Goal: Communication & Community: Participate in discussion

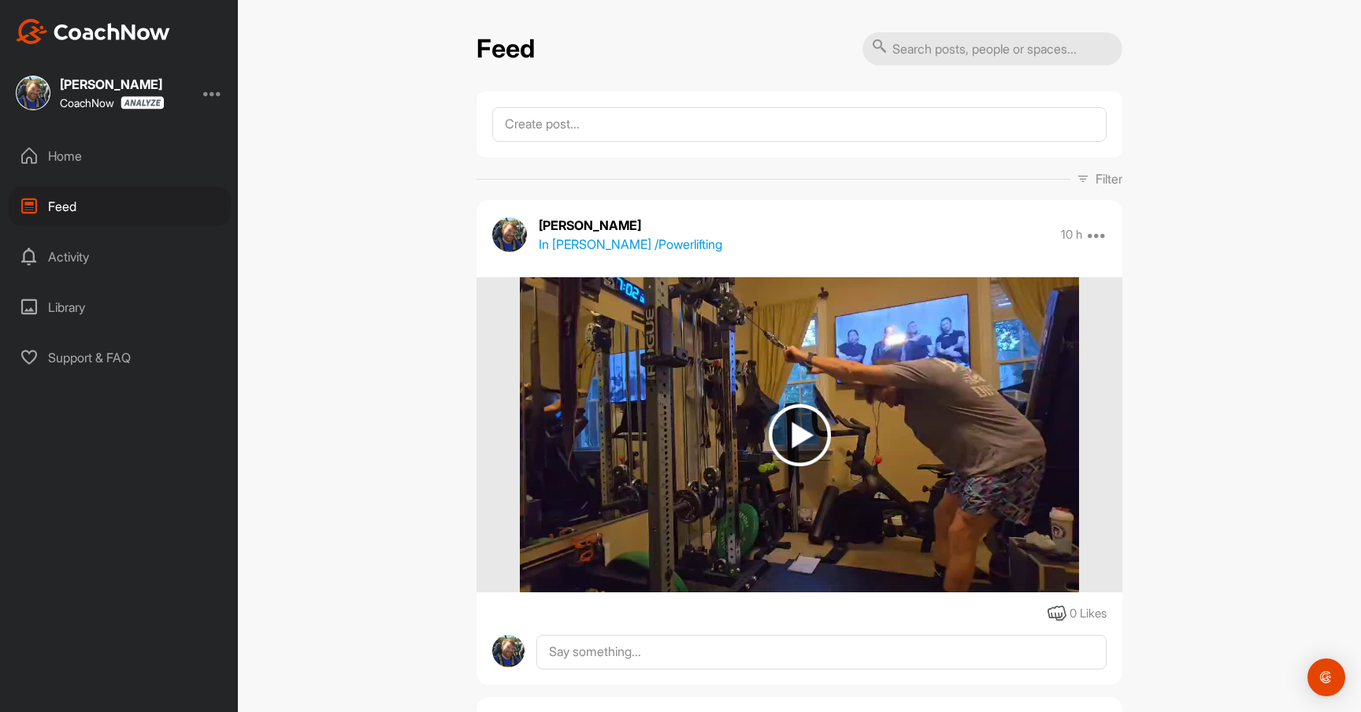
click at [65, 206] on div "Feed" at bounding box center [120, 206] width 222 height 39
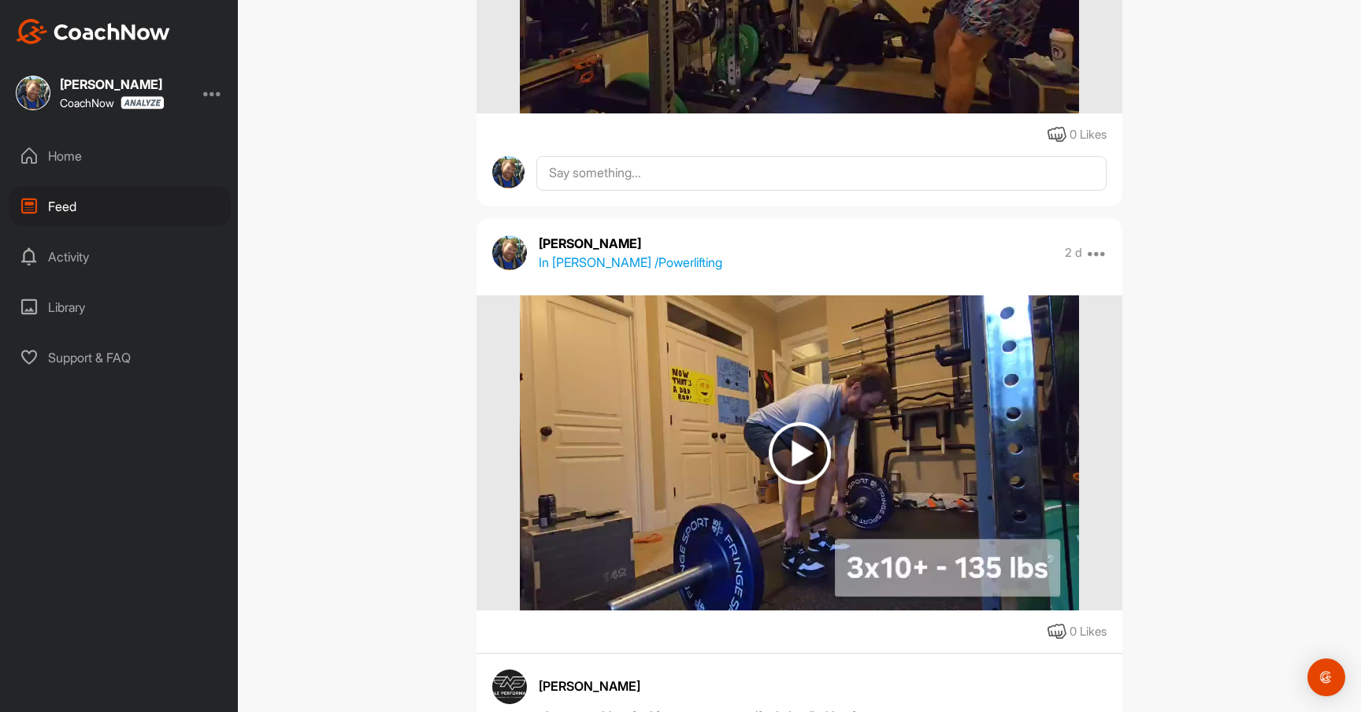
scroll to position [604, 0]
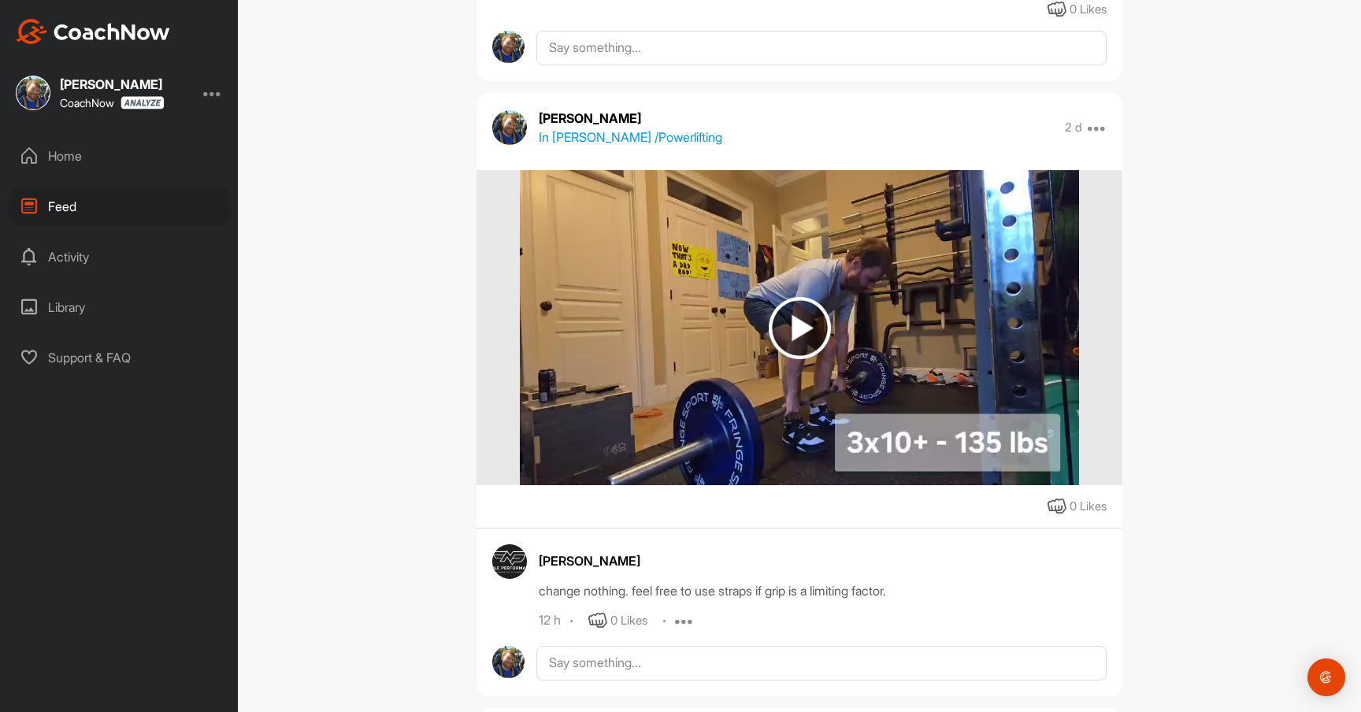
click at [787, 332] on img at bounding box center [800, 328] width 62 height 62
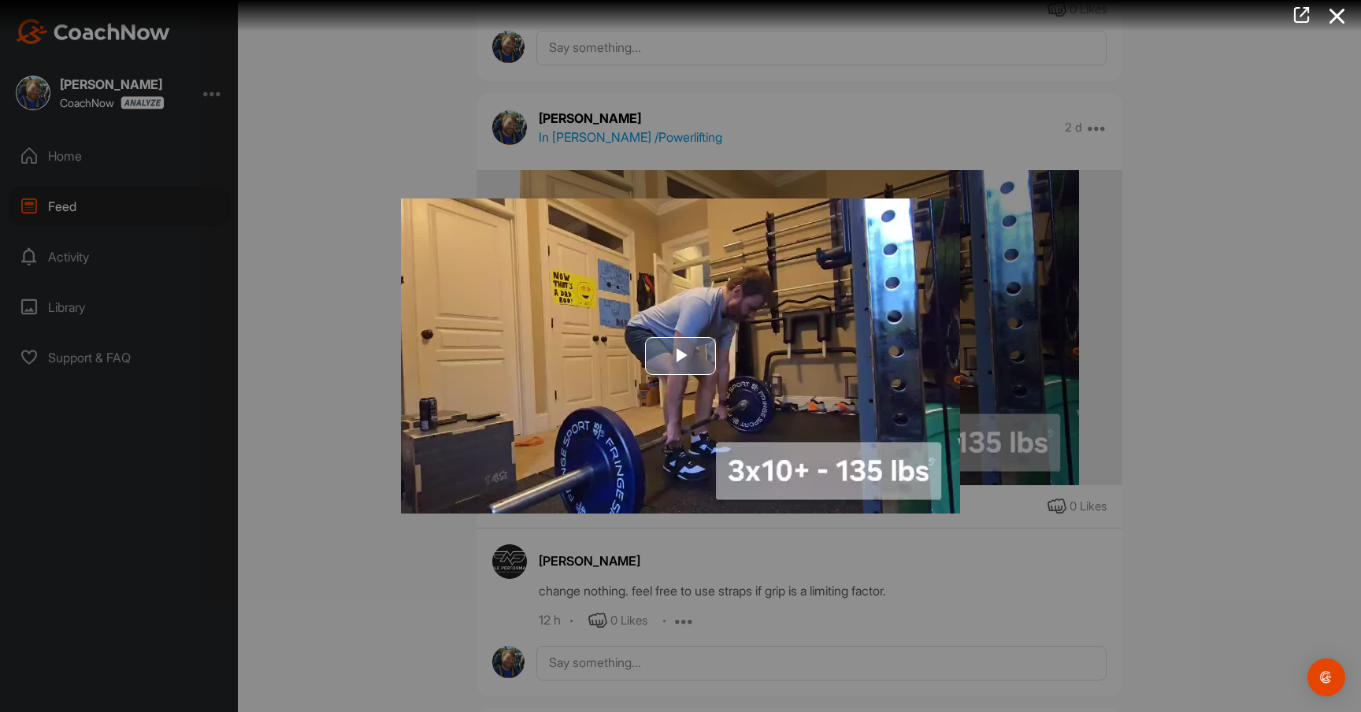
click at [680, 356] on span "Video Player" at bounding box center [680, 356] width 0 height 0
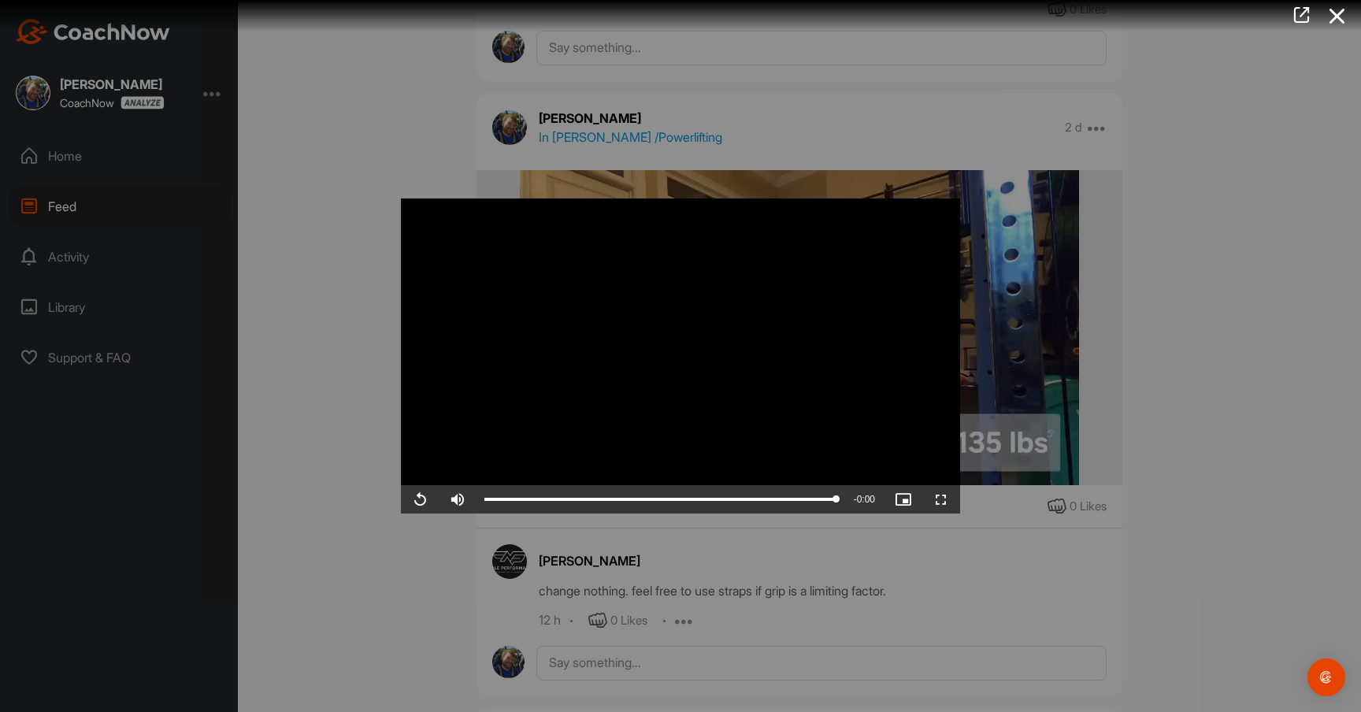
click at [1188, 325] on div at bounding box center [680, 356] width 1361 height 712
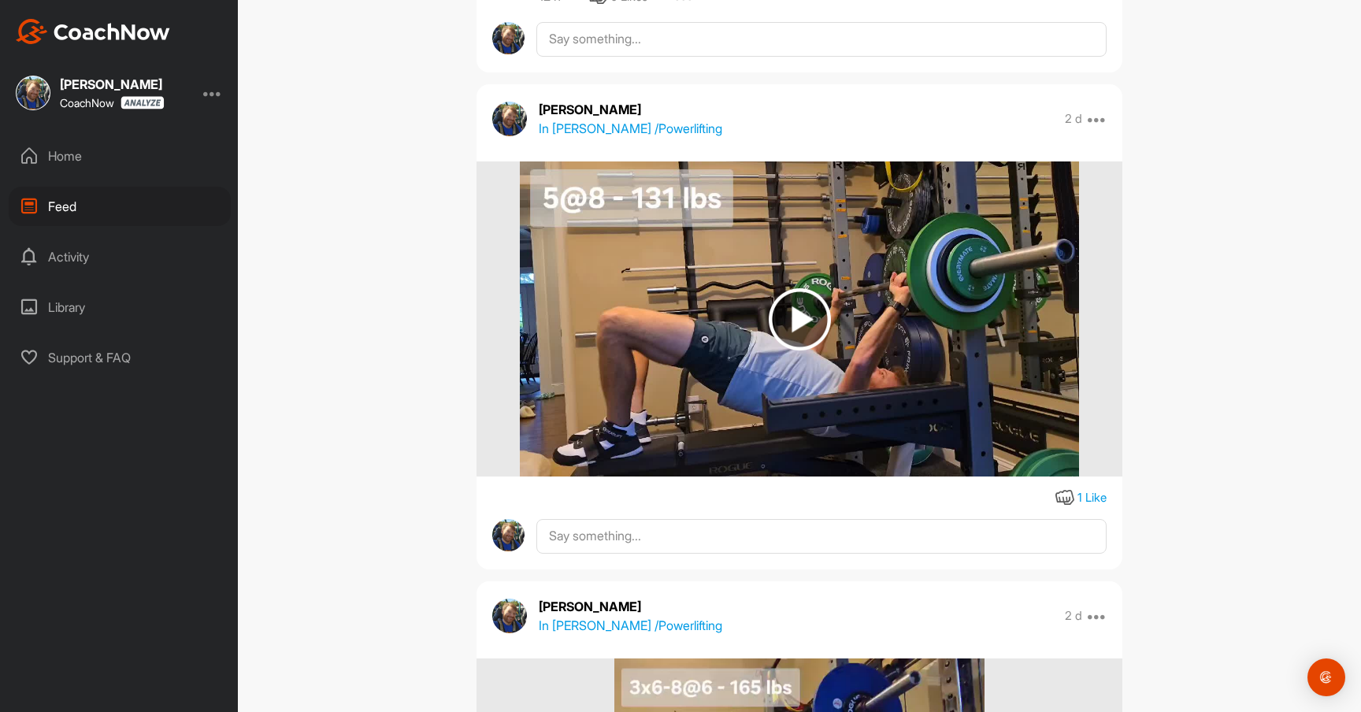
scroll to position [1218, 0]
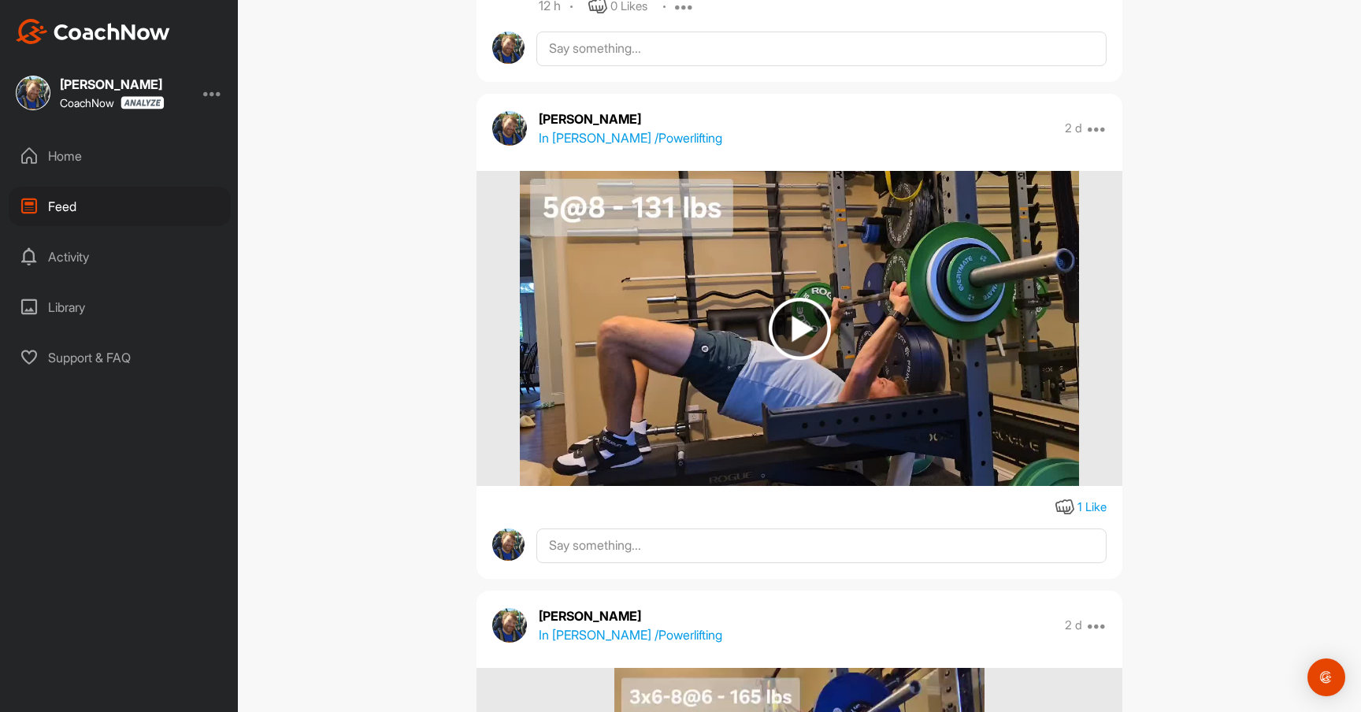
click at [795, 332] on img at bounding box center [800, 329] width 62 height 62
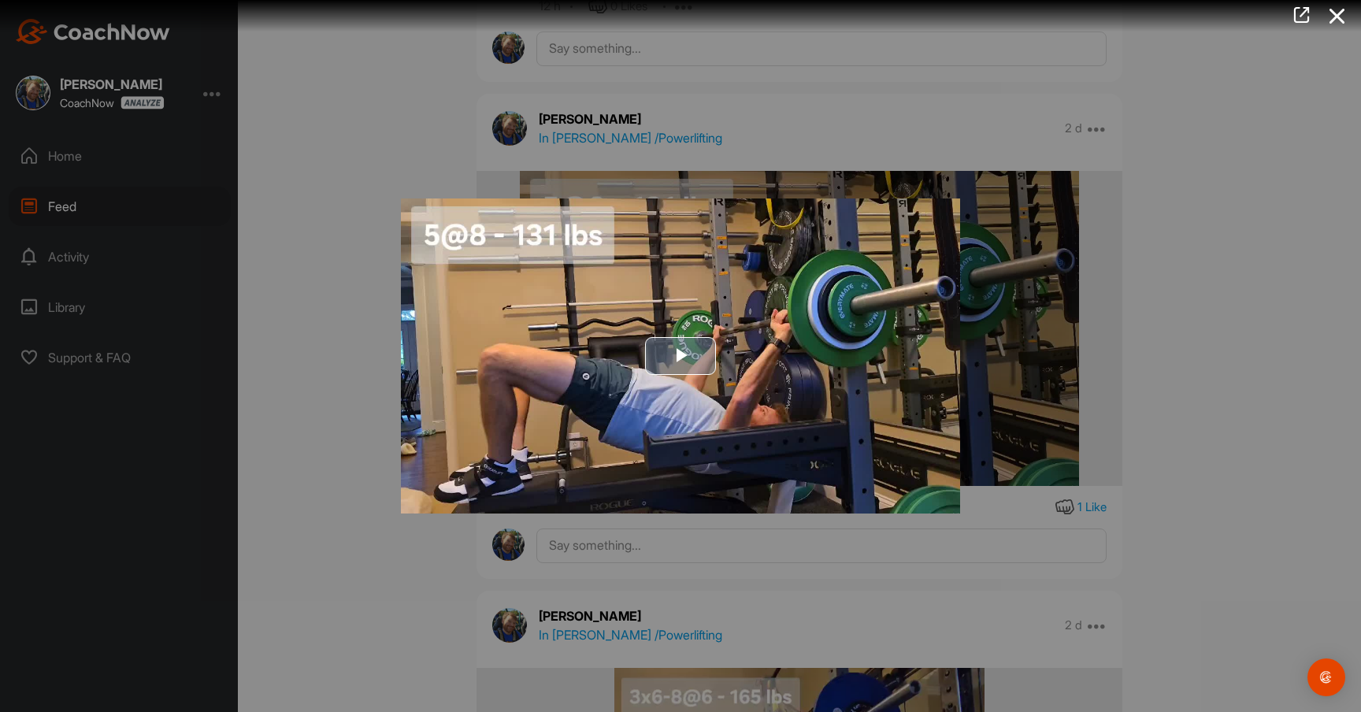
click at [680, 356] on span "Video Player" at bounding box center [680, 356] width 0 height 0
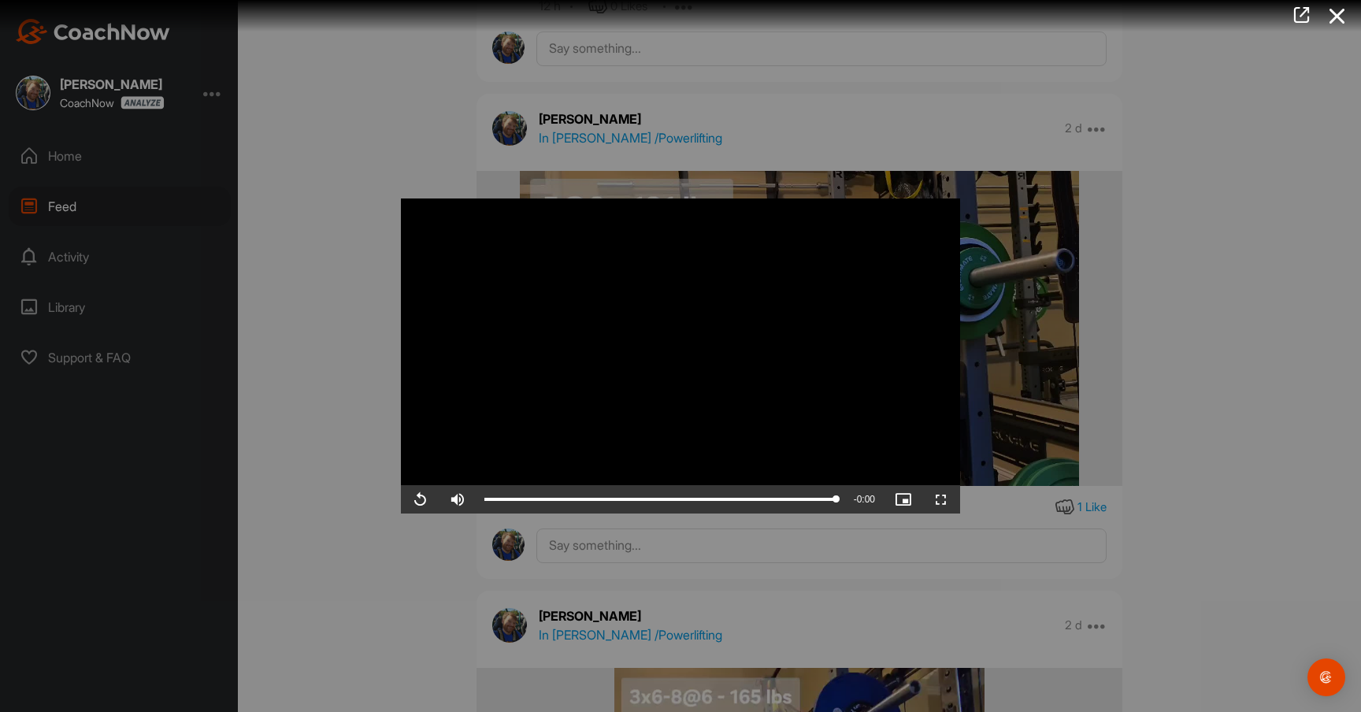
click at [343, 368] on div at bounding box center [680, 356] width 1361 height 712
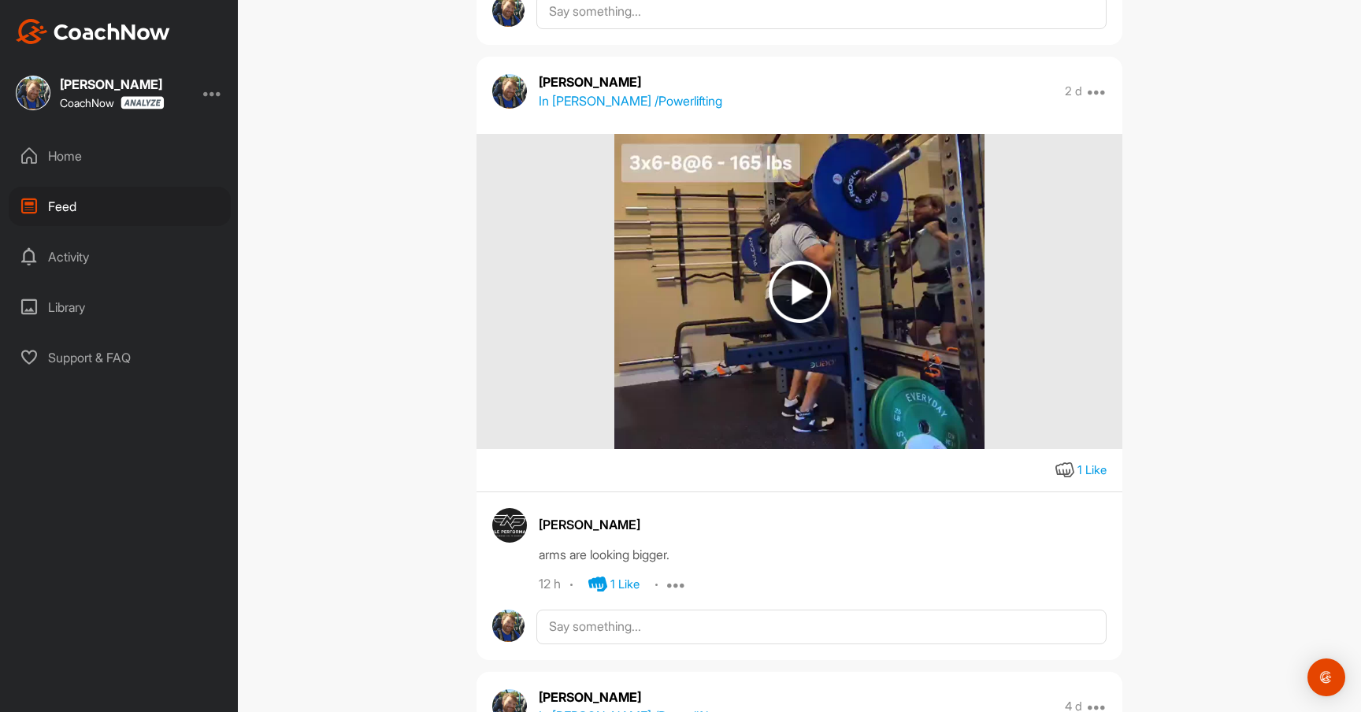
scroll to position [1753, 0]
click at [784, 303] on img at bounding box center [800, 291] width 62 height 62
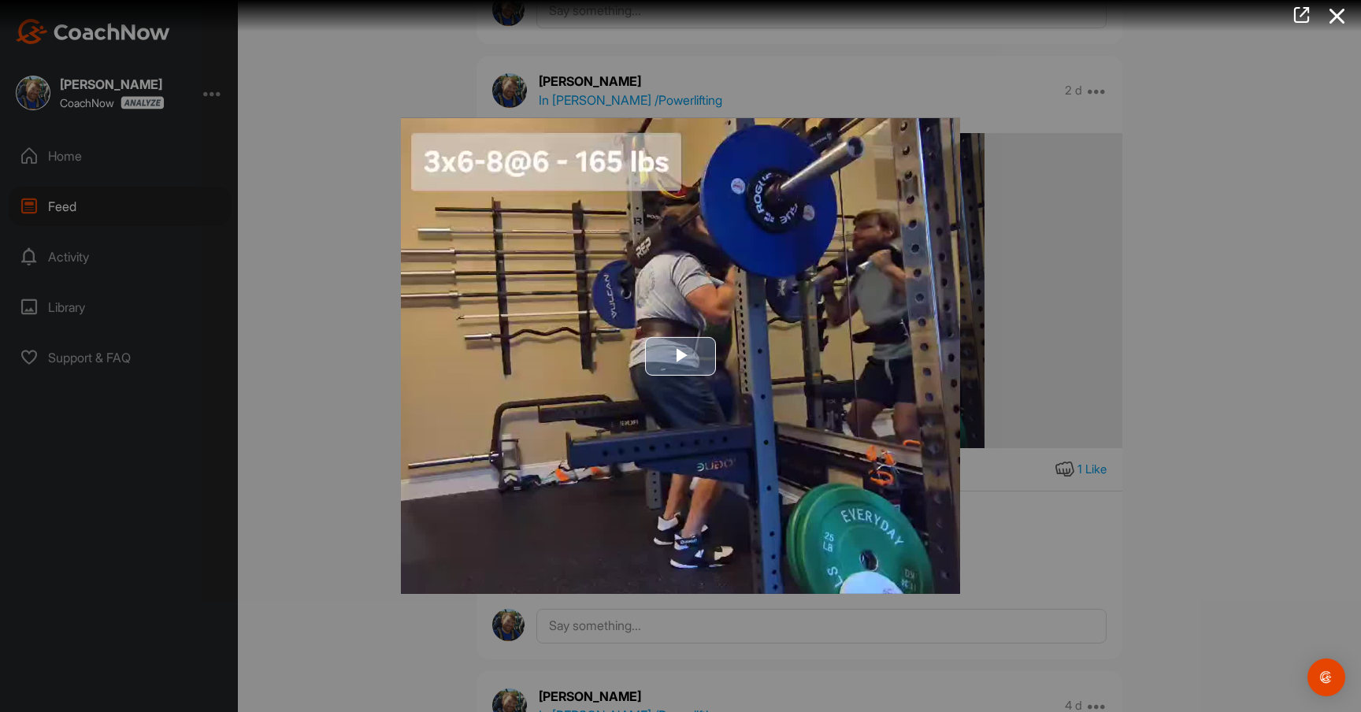
click at [680, 356] on span "Video Player" at bounding box center [680, 356] width 0 height 0
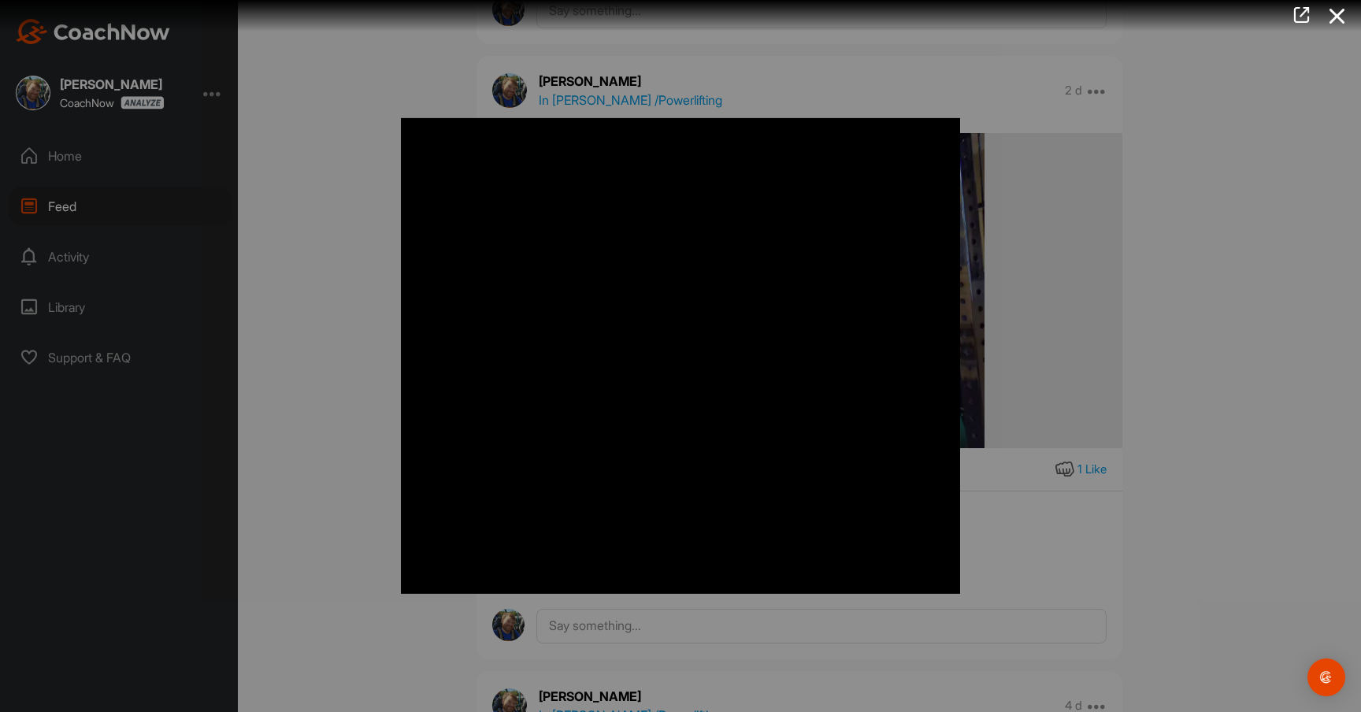
click at [372, 263] on div at bounding box center [680, 356] width 1361 height 712
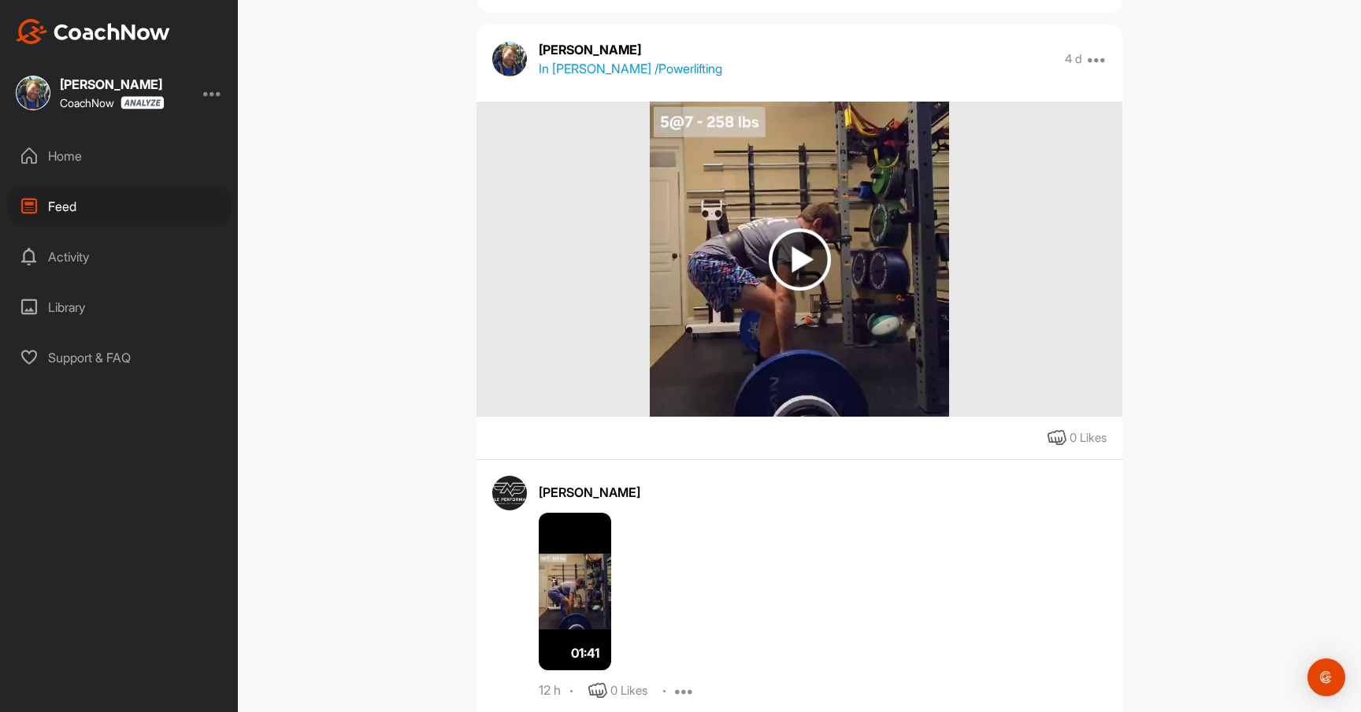
scroll to position [3562, 0]
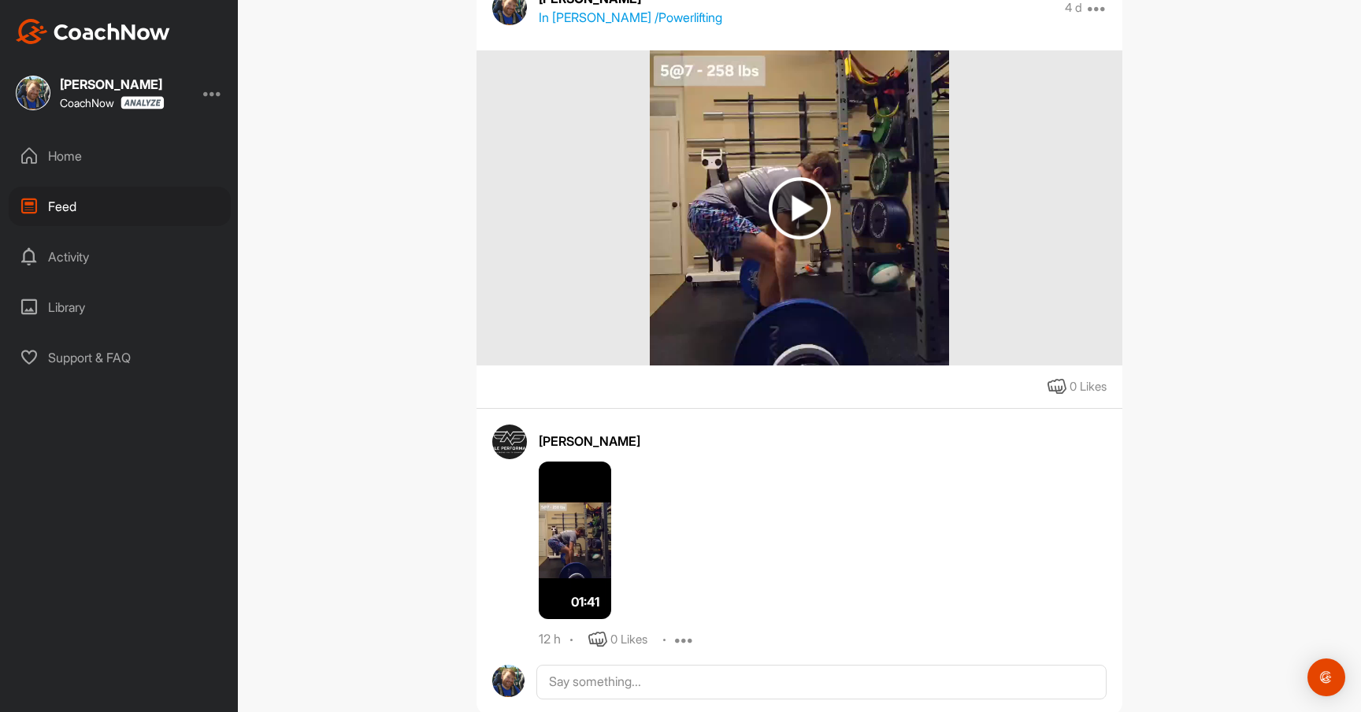
click at [580, 539] on img at bounding box center [575, 539] width 72 height 157
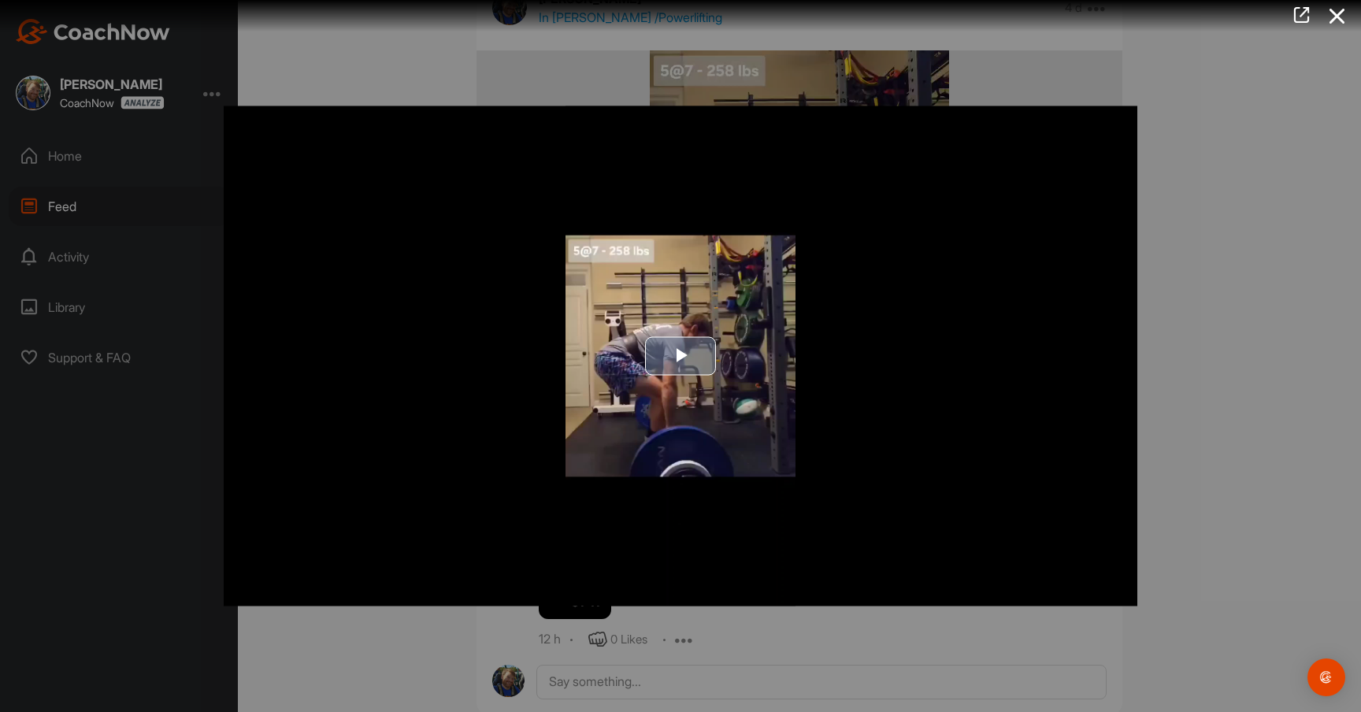
click at [680, 356] on span "Video Player" at bounding box center [680, 356] width 0 height 0
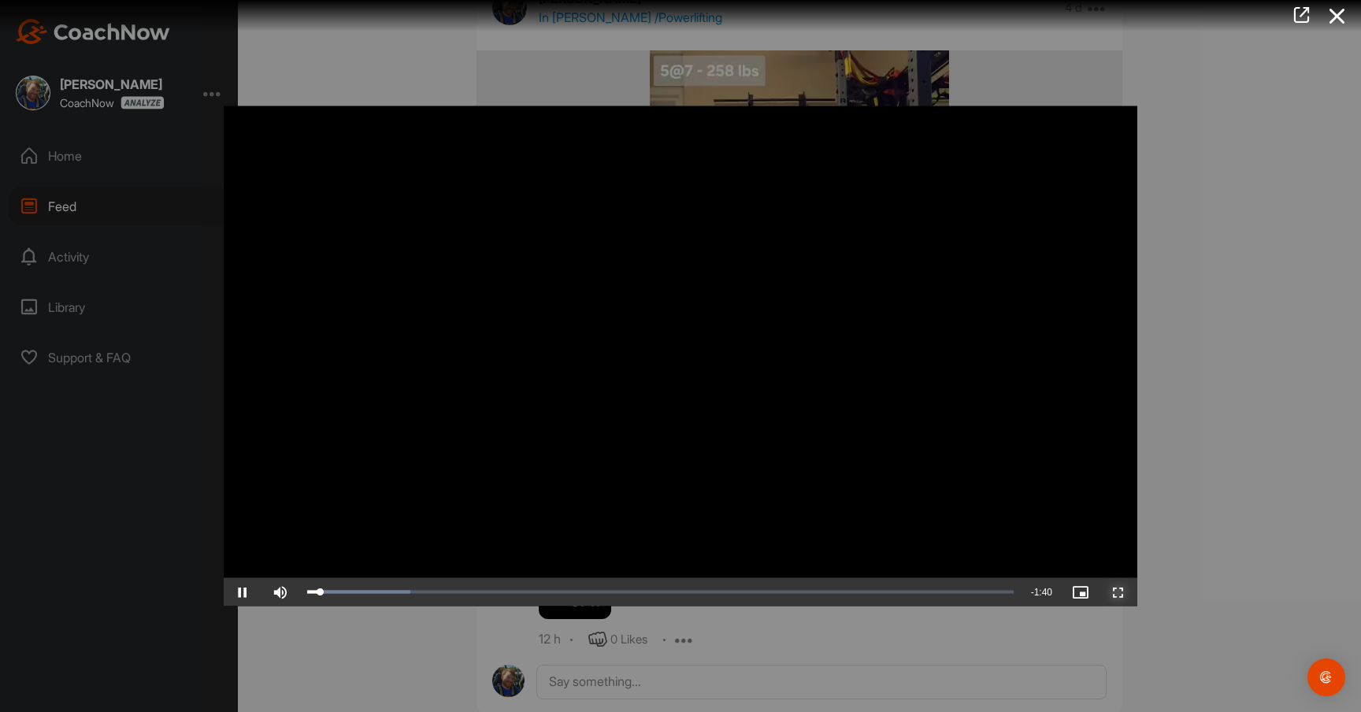
click at [1120, 592] on span "Video Player" at bounding box center [1118, 592] width 38 height 0
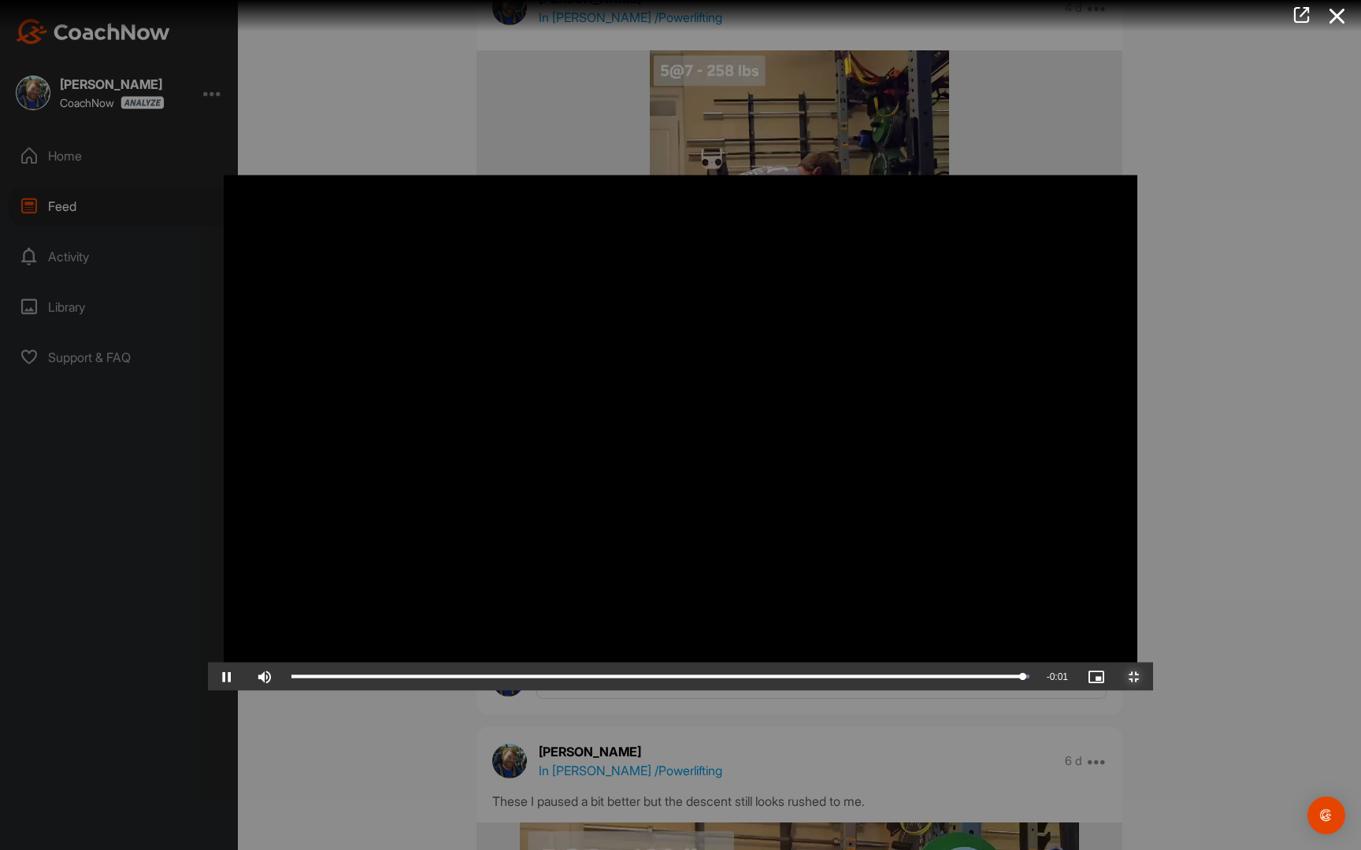
click at [1153, 677] on span "Video Player" at bounding box center [1134, 677] width 38 height 0
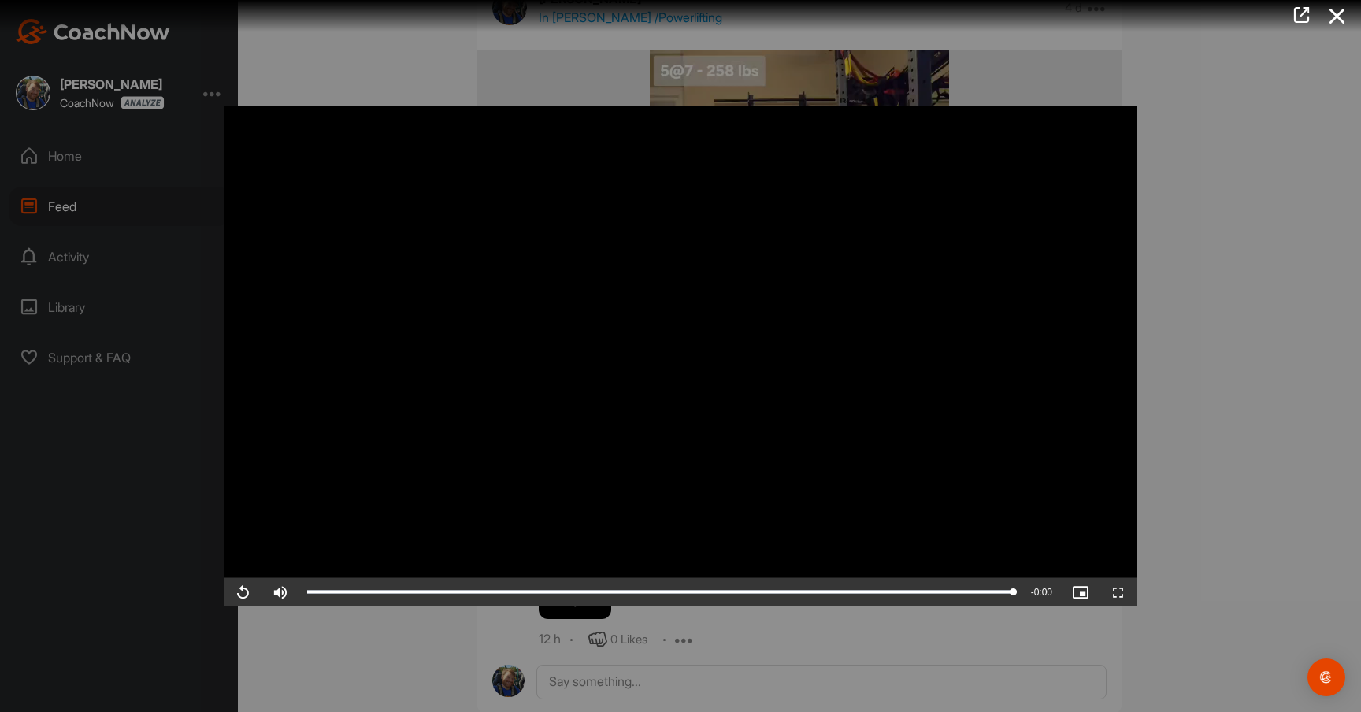
click at [1206, 453] on div at bounding box center [680, 356] width 1361 height 712
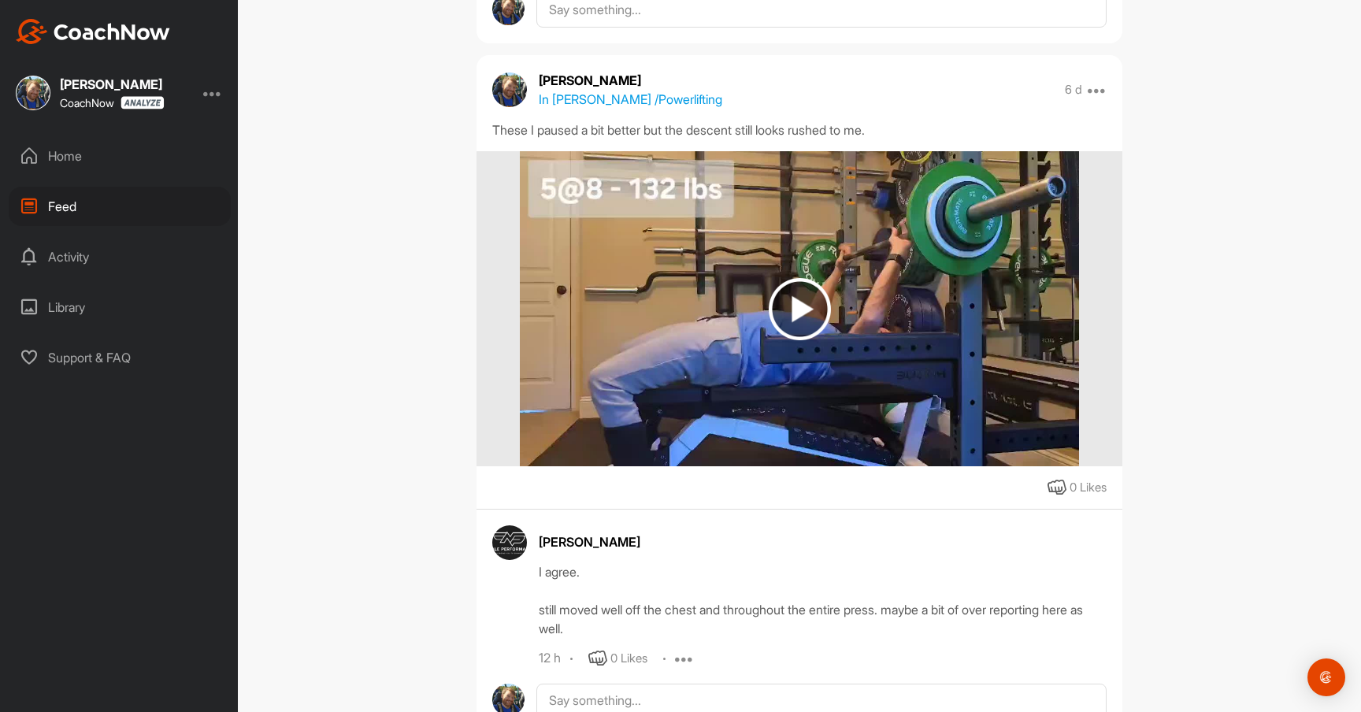
scroll to position [4239, 0]
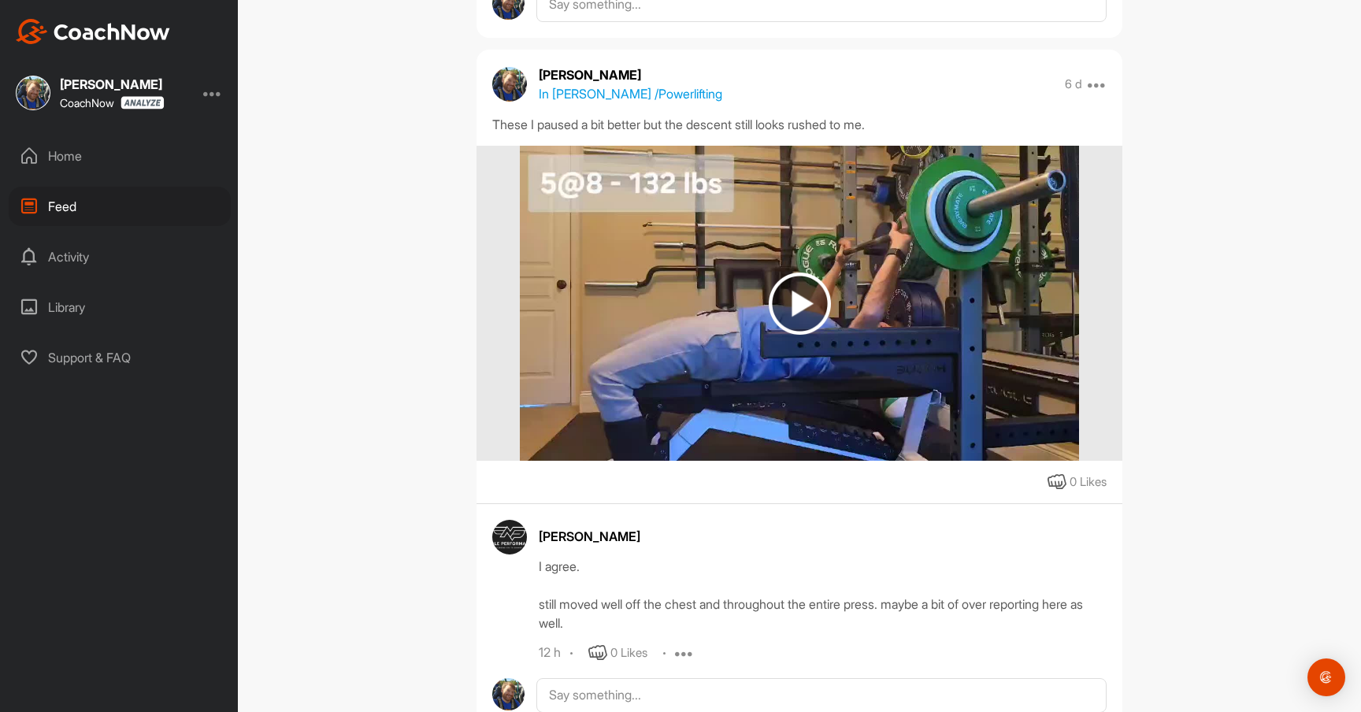
click at [787, 328] on img at bounding box center [800, 303] width 62 height 62
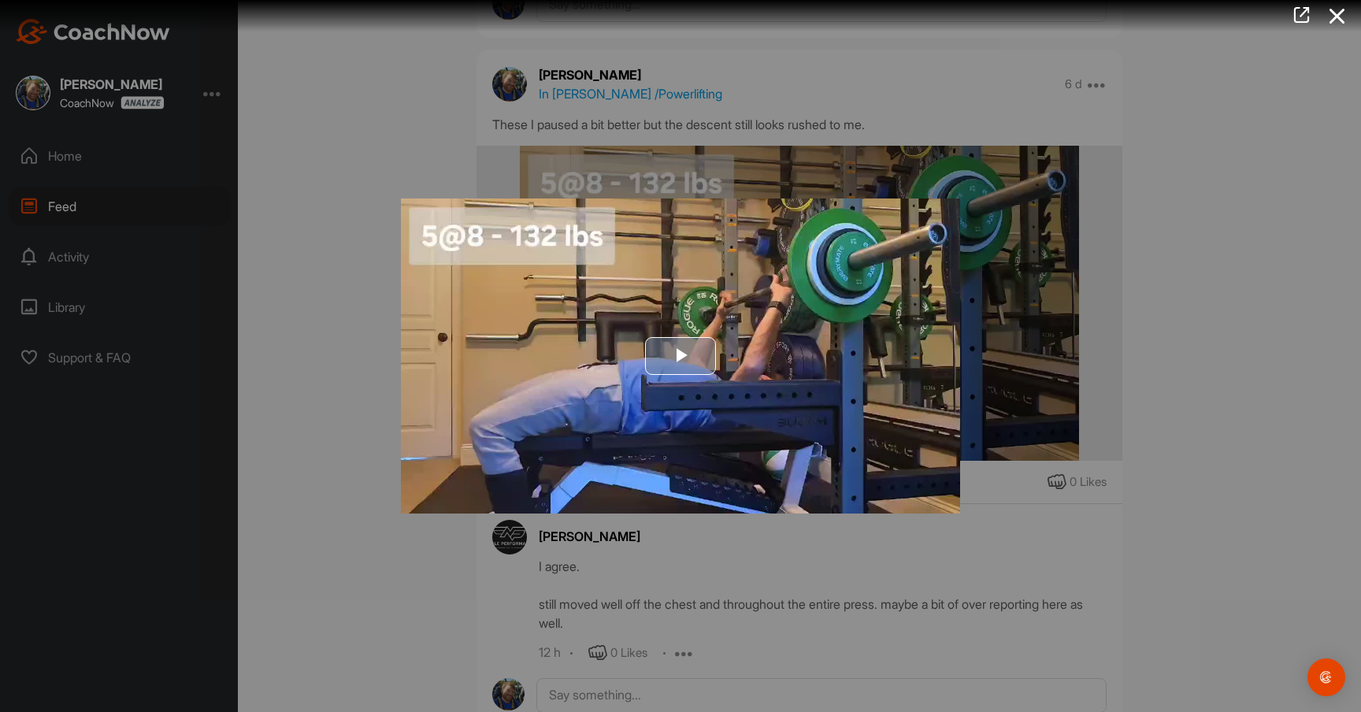
click at [680, 356] on span "Video Player" at bounding box center [680, 356] width 0 height 0
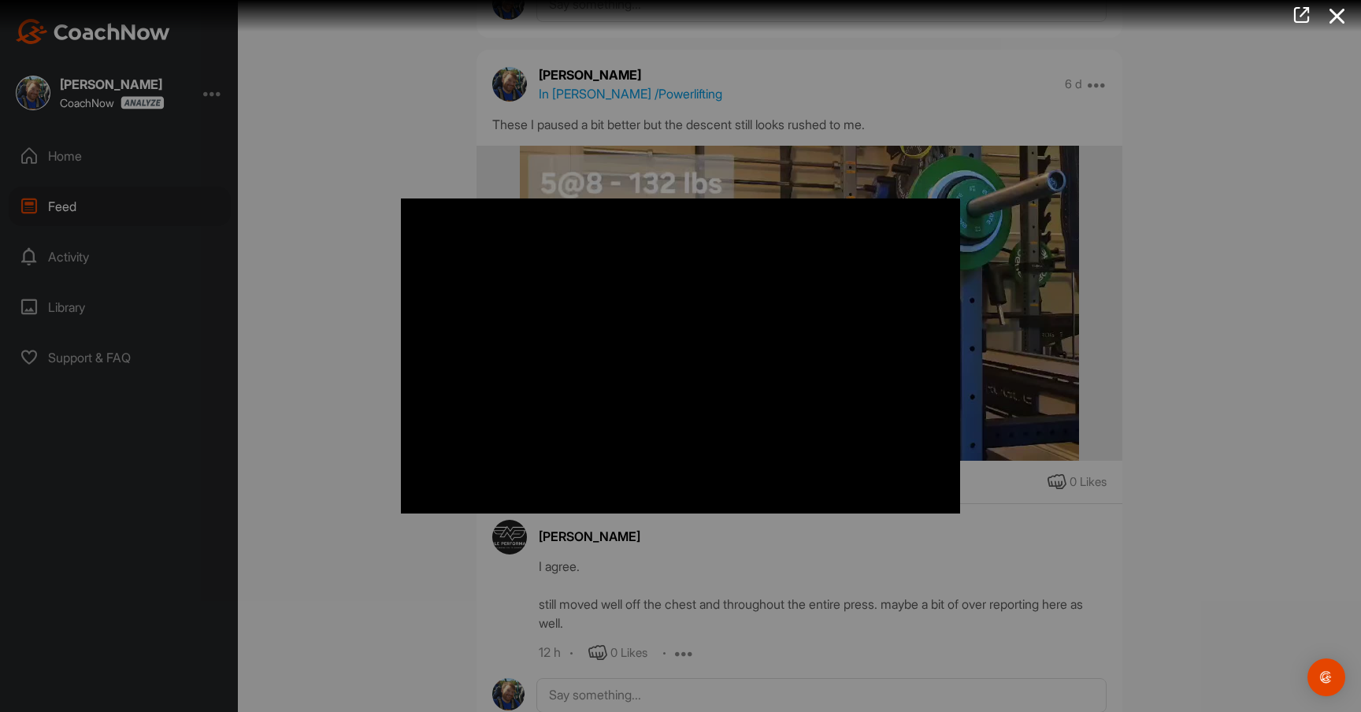
click at [354, 417] on div at bounding box center [680, 356] width 1361 height 712
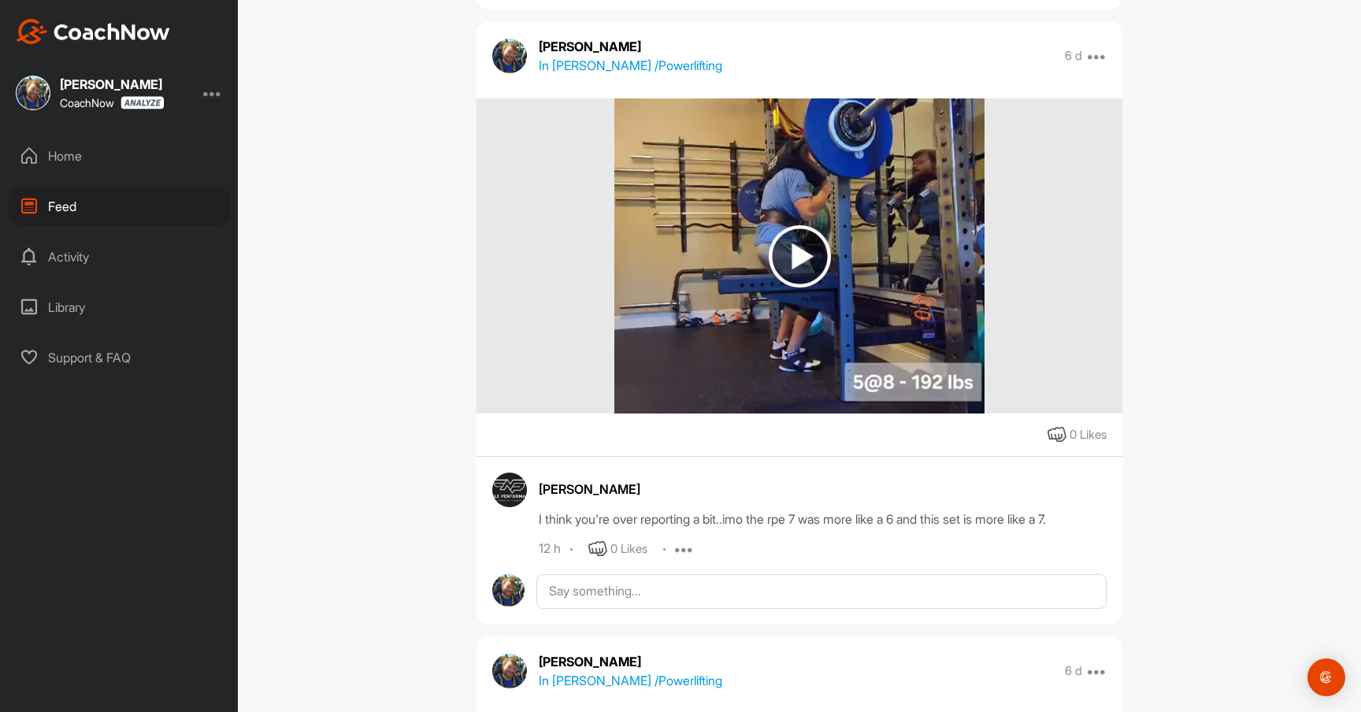
scroll to position [5600, 0]
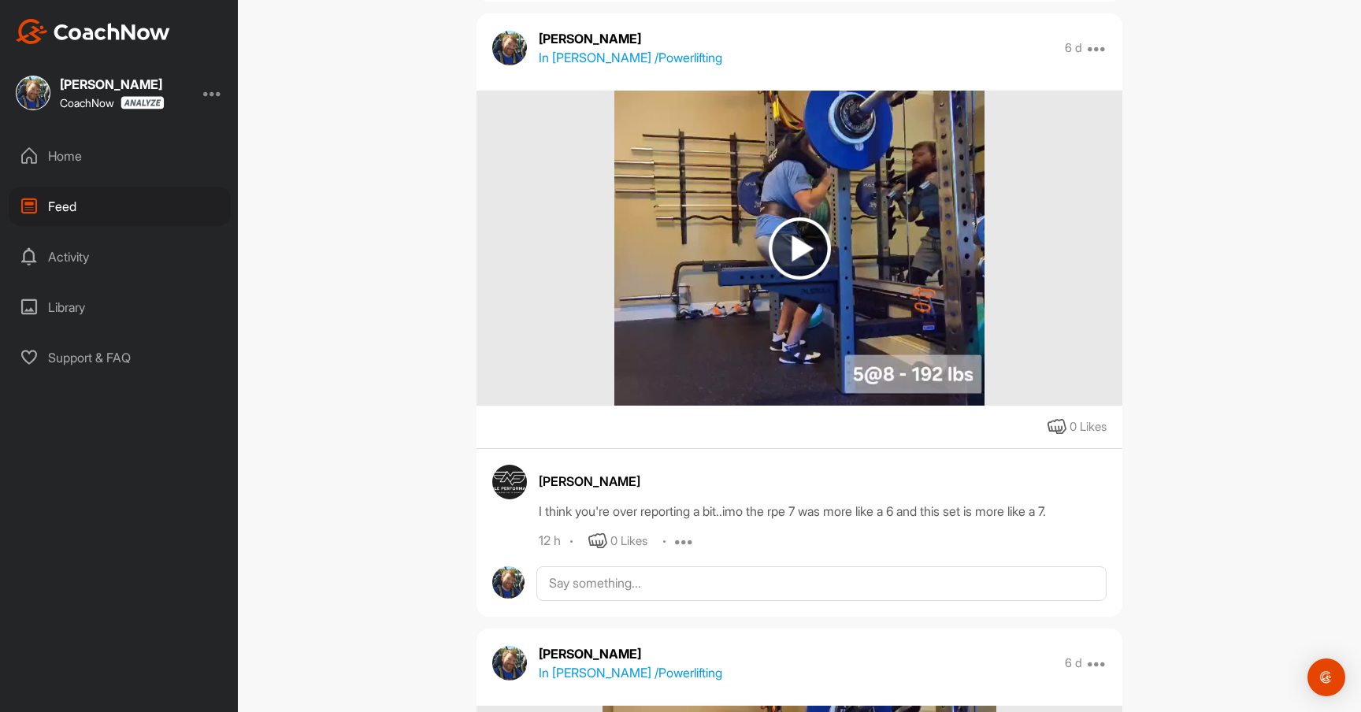
click at [788, 243] on img at bounding box center [800, 248] width 62 height 62
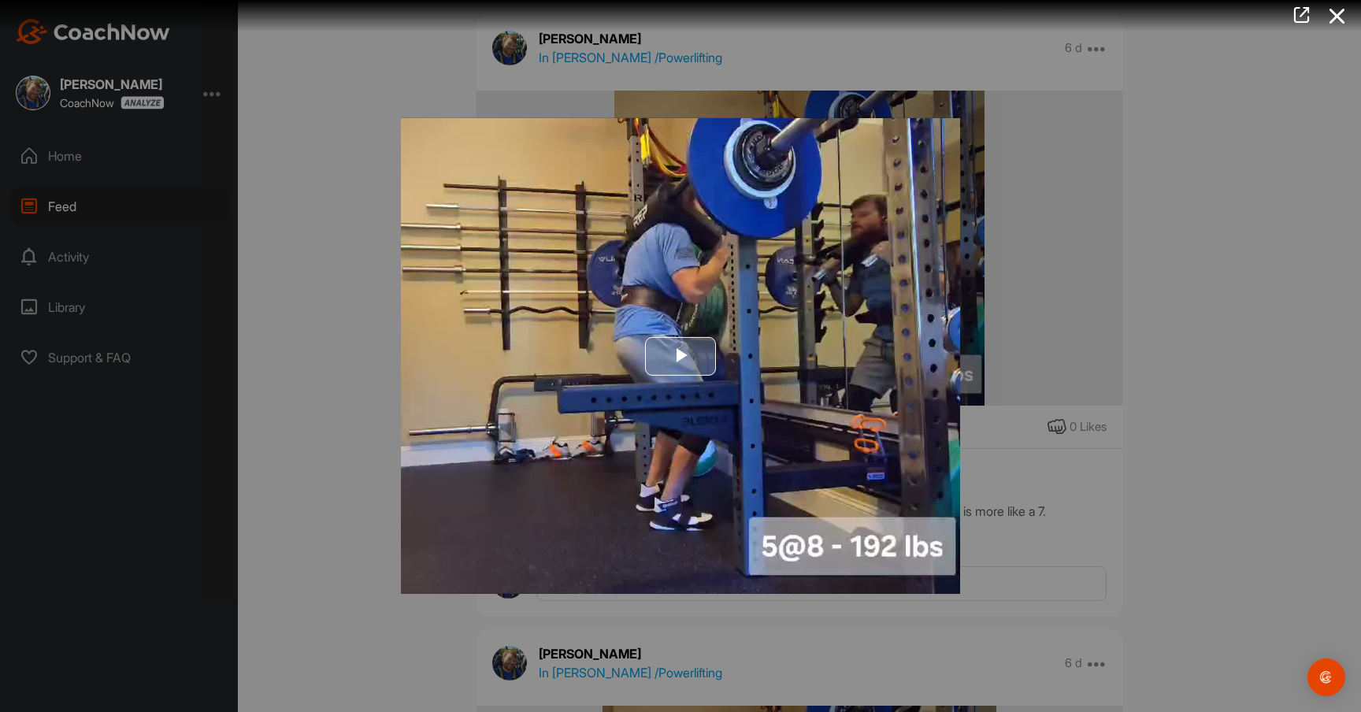
click at [680, 356] on span "Video Player" at bounding box center [680, 356] width 0 height 0
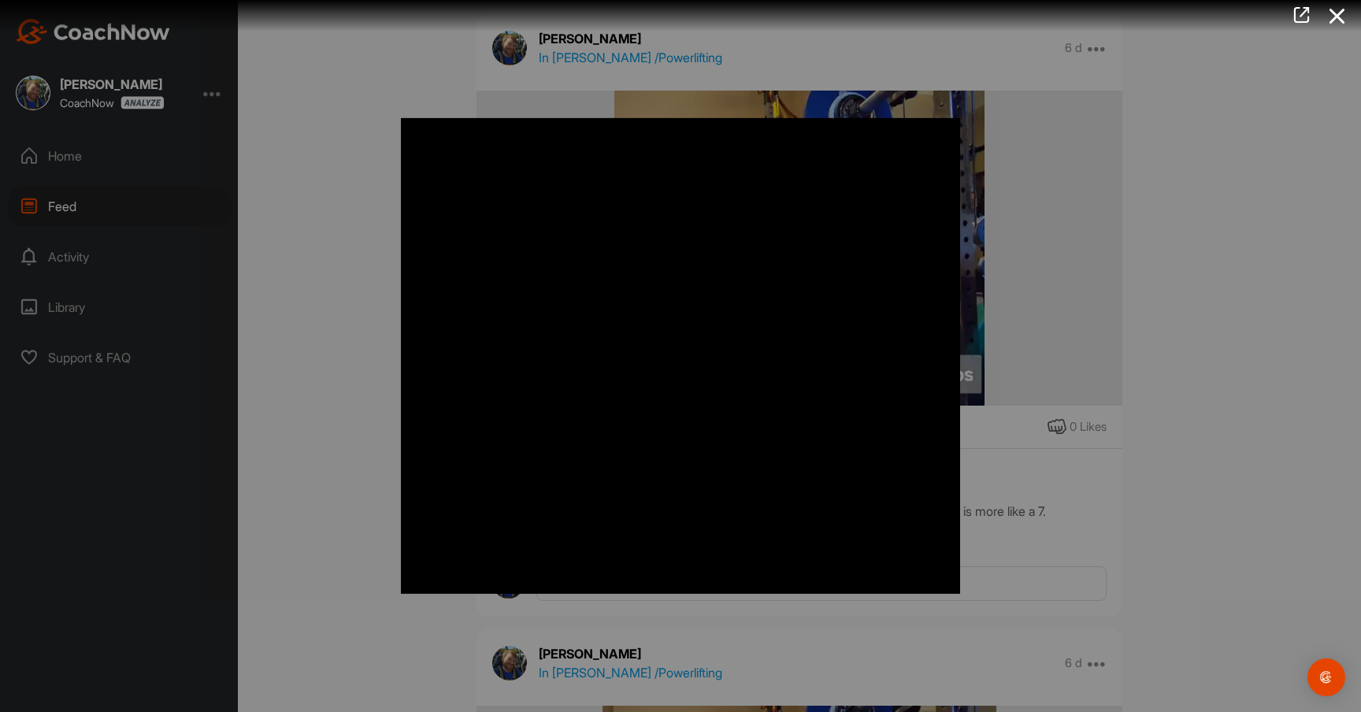
click at [347, 370] on div at bounding box center [680, 356] width 1361 height 712
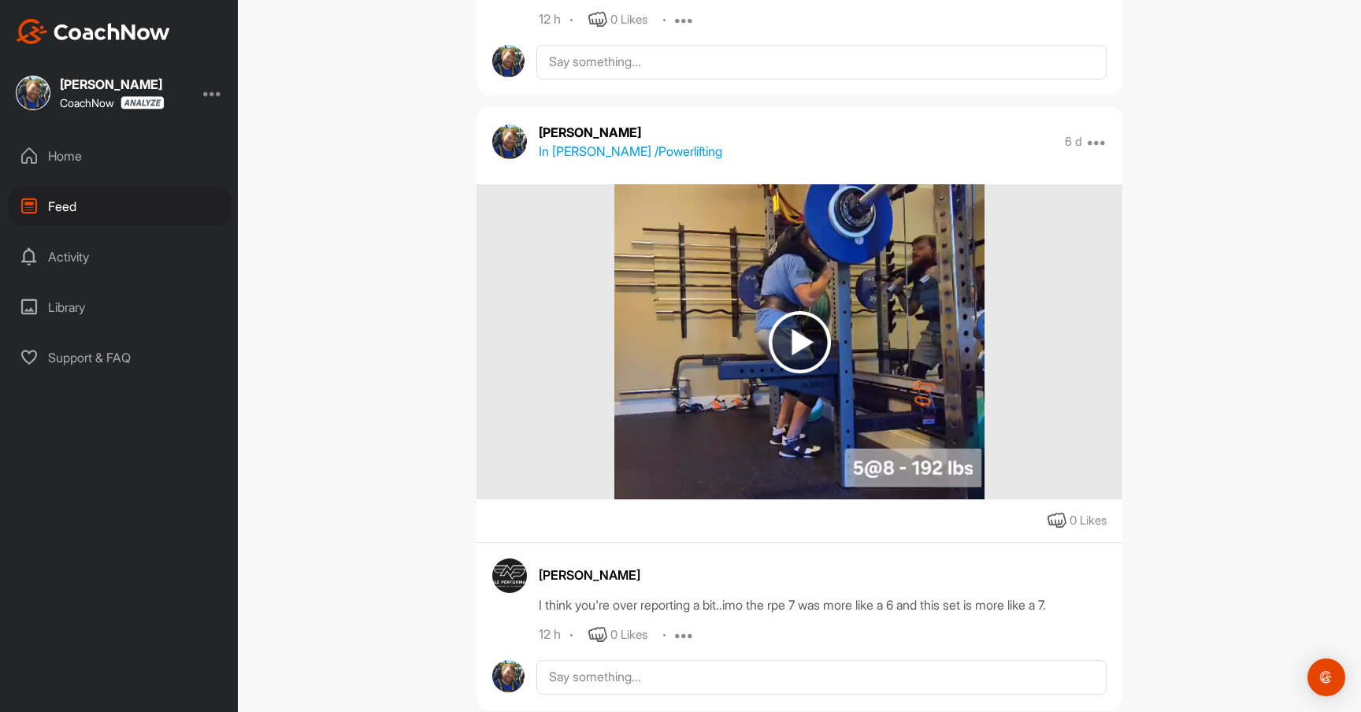
scroll to position [5457, 0]
